Goal: Task Accomplishment & Management: Use online tool/utility

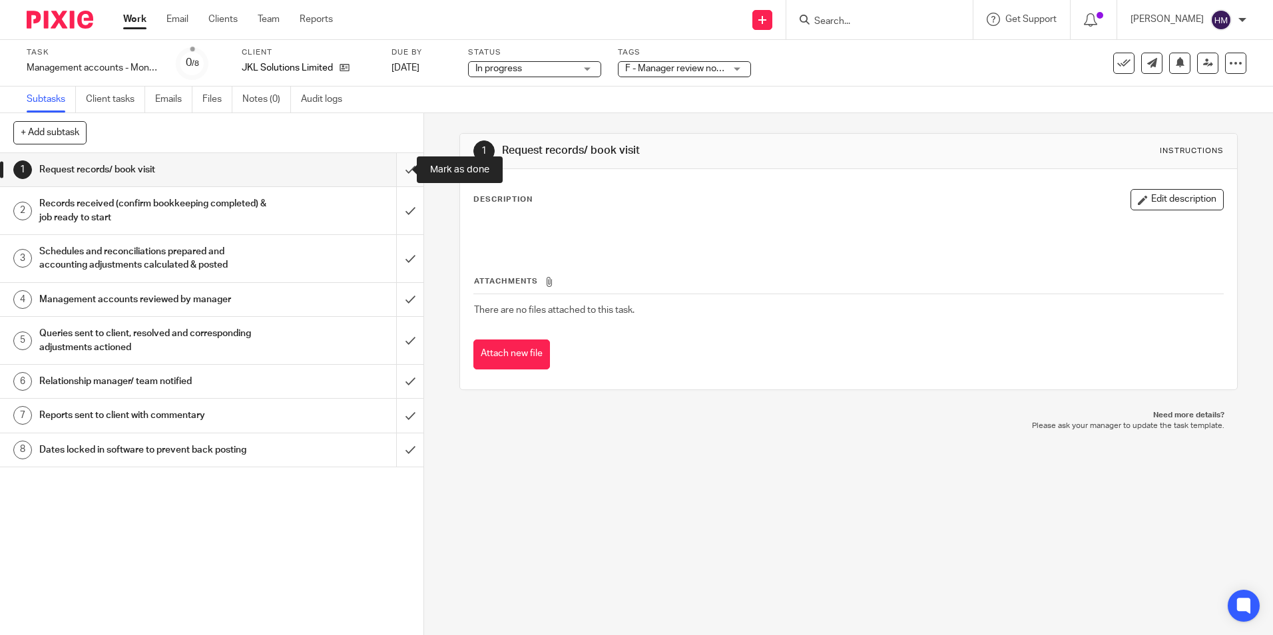
click at [401, 170] on input "submit" at bounding box center [211, 169] width 423 height 33
click at [398, 206] on input "submit" at bounding box center [211, 210] width 423 height 47
click at [389, 262] on input "submit" at bounding box center [211, 258] width 423 height 47
click at [395, 303] on input "submit" at bounding box center [211, 299] width 423 height 33
click at [395, 343] on input "submit" at bounding box center [211, 340] width 423 height 47
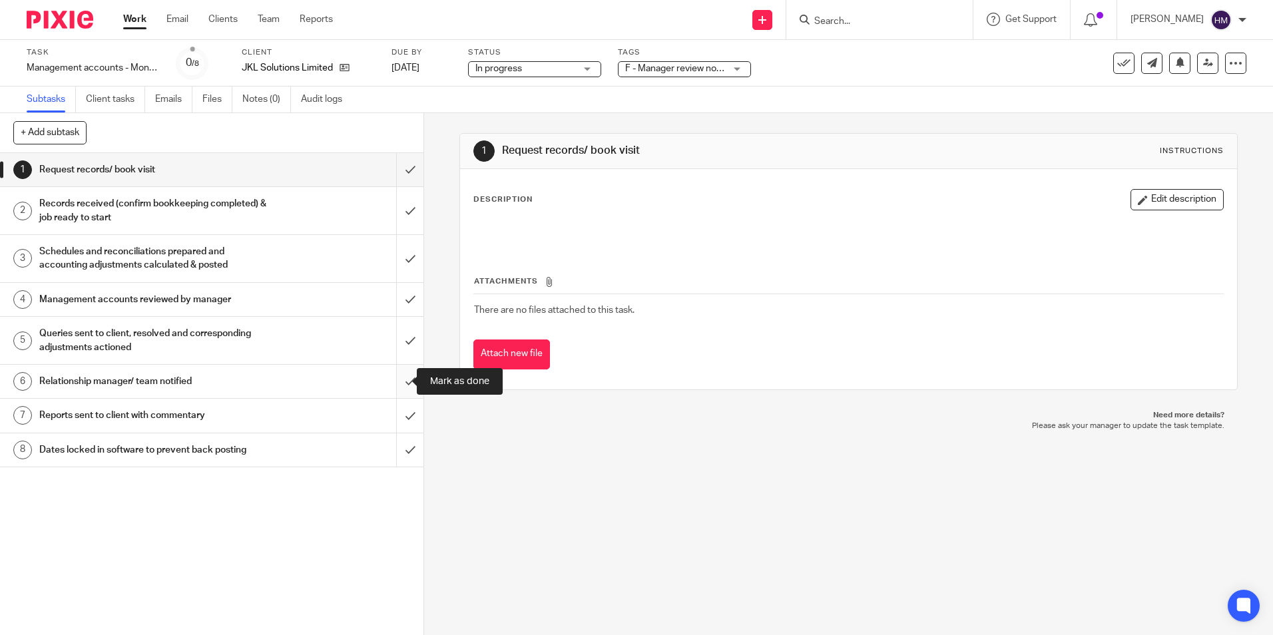
click at [392, 389] on input "submit" at bounding box center [211, 381] width 423 height 33
click at [393, 417] on input "submit" at bounding box center [211, 415] width 423 height 33
click at [393, 453] on input "submit" at bounding box center [211, 449] width 423 height 33
